Goal: Transaction & Acquisition: Purchase product/service

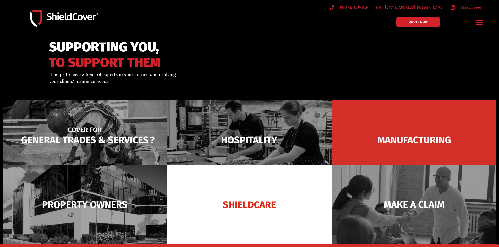
click at [68, 139] on img at bounding box center [85, 140] width 164 height 80
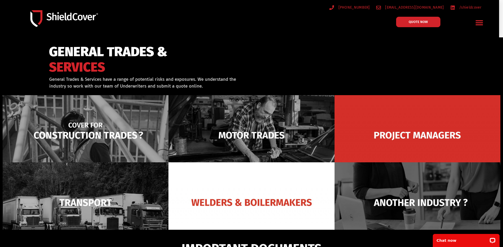
click at [112, 142] on img at bounding box center [86, 135] width 166 height 80
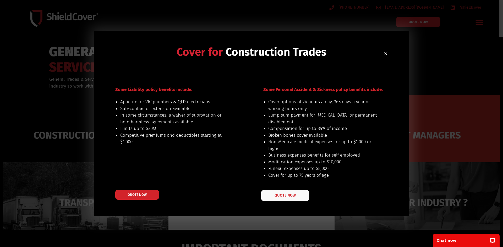
click at [295, 196] on link "QUOTE NOW" at bounding box center [285, 195] width 48 height 11
